Goal: Navigation & Orientation: Find specific page/section

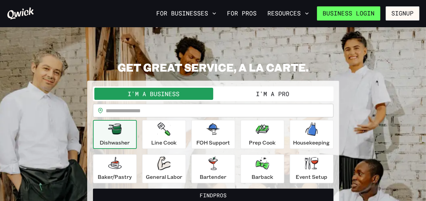
click at [366, 11] on link "Business Login" at bounding box center [348, 13] width 63 height 14
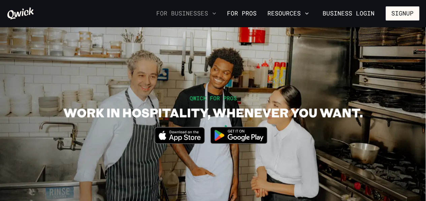
click at [215, 11] on icon "button" at bounding box center [214, 13] width 7 height 7
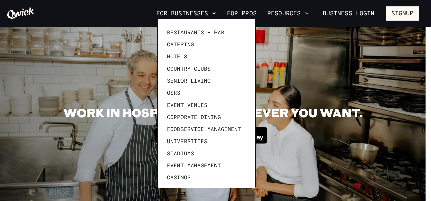
click at [249, 13] on div at bounding box center [215, 100] width 431 height 201
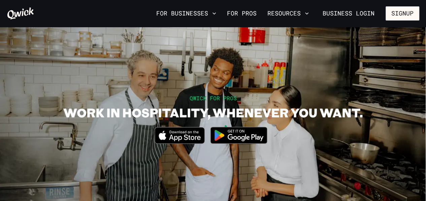
click at [249, 13] on link "For Pros" at bounding box center [241, 13] width 35 height 11
click at [255, 15] on link "For Pros" at bounding box center [241, 13] width 35 height 11
click at [256, 137] on img at bounding box center [238, 135] width 65 height 25
